Goal: Transaction & Acquisition: Purchase product/service

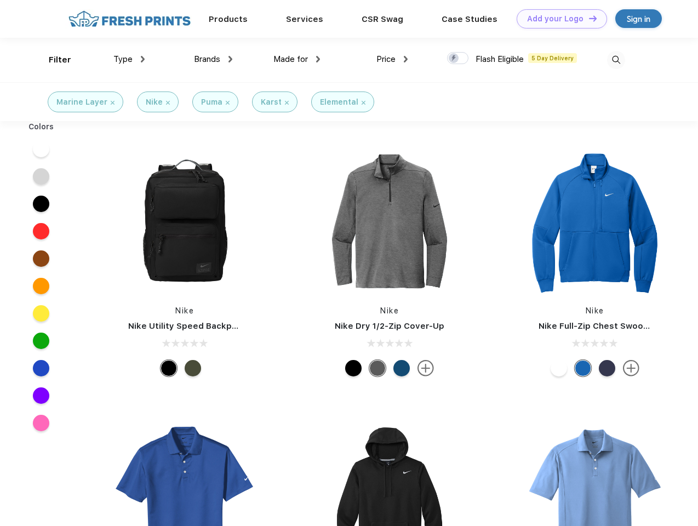
click at [557, 19] on link "Add your Logo Design Tool" at bounding box center [561, 18] width 90 height 19
click at [0, 0] on div "Design Tool" at bounding box center [0, 0] width 0 height 0
click at [588, 18] on link "Add your Logo Design Tool" at bounding box center [561, 18] width 90 height 19
click at [53, 60] on div "Filter" at bounding box center [60, 60] width 22 height 13
click at [129, 59] on span "Type" at bounding box center [122, 59] width 19 height 10
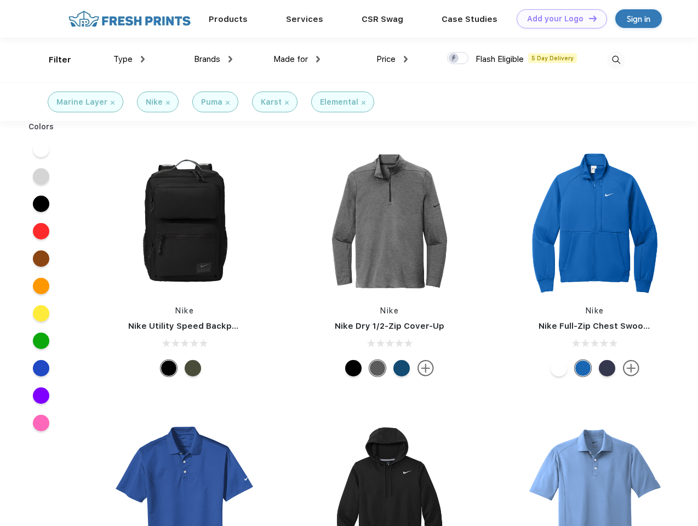
click at [213, 59] on span "Brands" at bounding box center [207, 59] width 26 height 10
click at [297, 59] on span "Made for" at bounding box center [290, 59] width 34 height 10
click at [392, 59] on span "Price" at bounding box center [385, 59] width 19 height 10
click at [458, 59] on div at bounding box center [457, 58] width 21 height 12
click at [454, 59] on input "checkbox" at bounding box center [450, 54] width 7 height 7
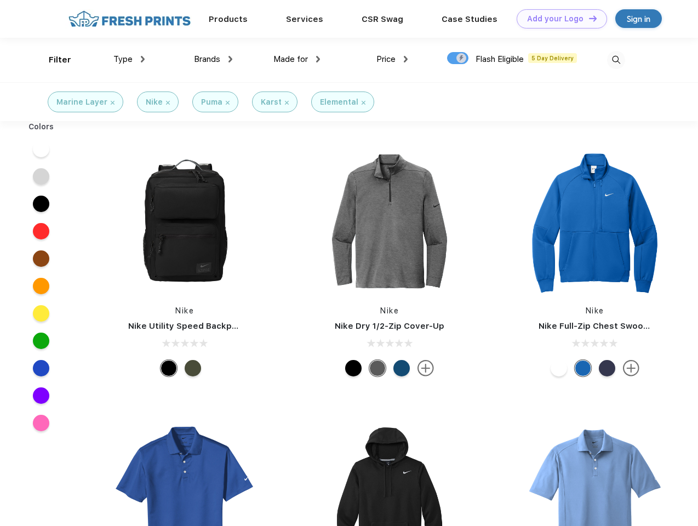
click at [615, 60] on img at bounding box center [616, 60] width 18 height 18
